Goal: Transaction & Acquisition: Purchase product/service

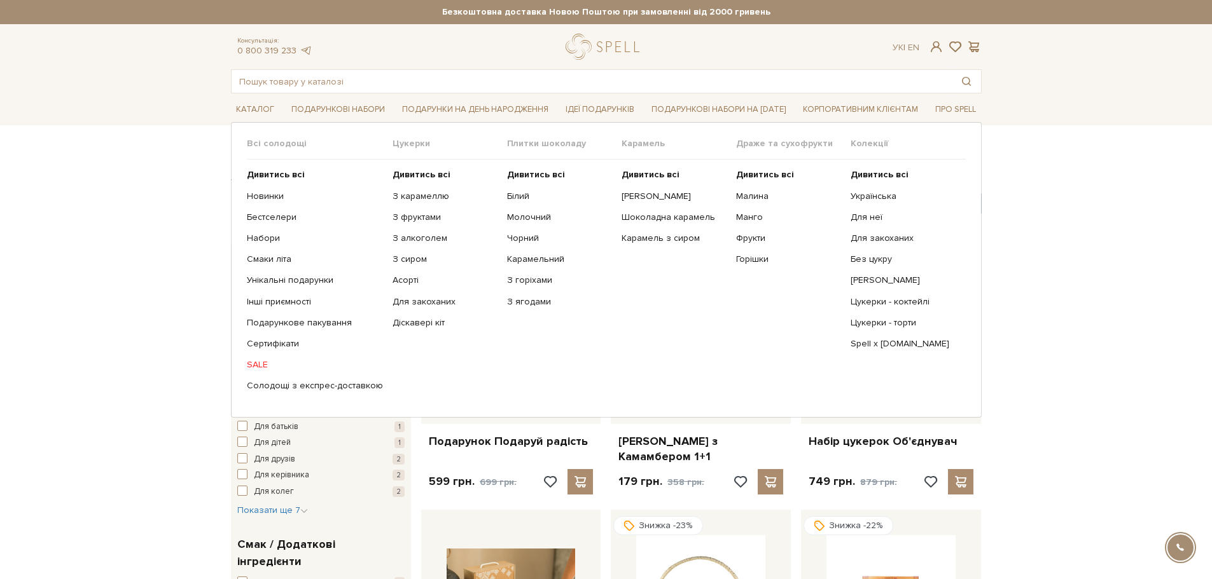
click at [263, 364] on link "SALE" at bounding box center [315, 364] width 136 height 11
click at [262, 362] on link "SALE" at bounding box center [315, 364] width 136 height 11
